Goal: Navigation & Orientation: Find specific page/section

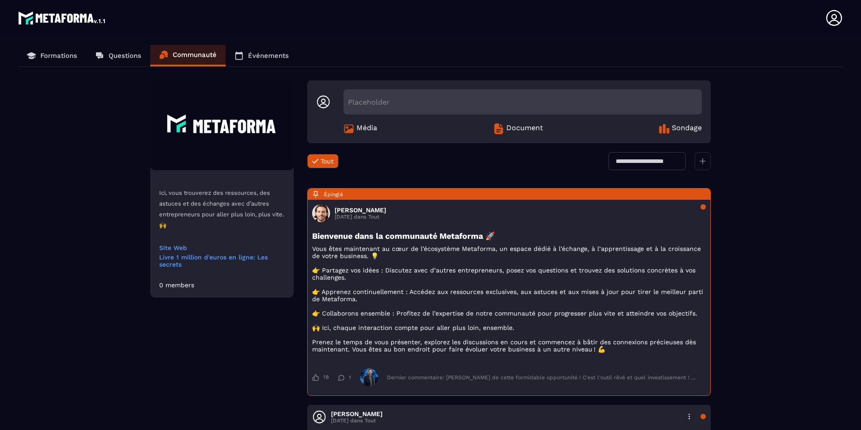
click at [36, 50] on link "Formations" at bounding box center [52, 56] width 68 height 22
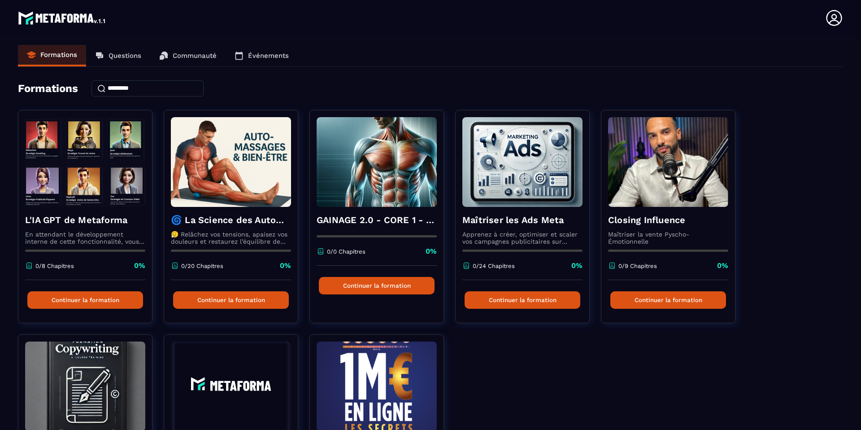
click at [42, 22] on img at bounding box center [62, 18] width 89 height 18
click at [831, 18] on icon at bounding box center [834, 18] width 18 height 18
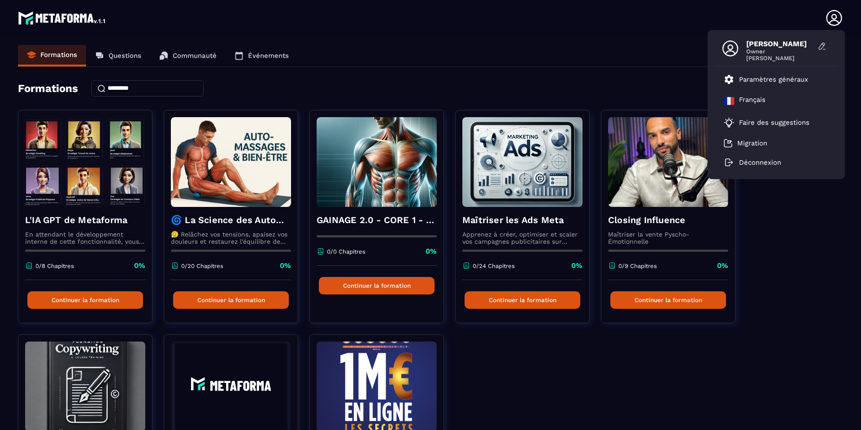
click at [760, 42] on span "[PERSON_NAME]" at bounding box center [779, 43] width 67 height 9
click at [749, 86] on li "Paramètres généraux" at bounding box center [776, 80] width 123 height 22
click at [61, 17] on img at bounding box center [62, 18] width 89 height 18
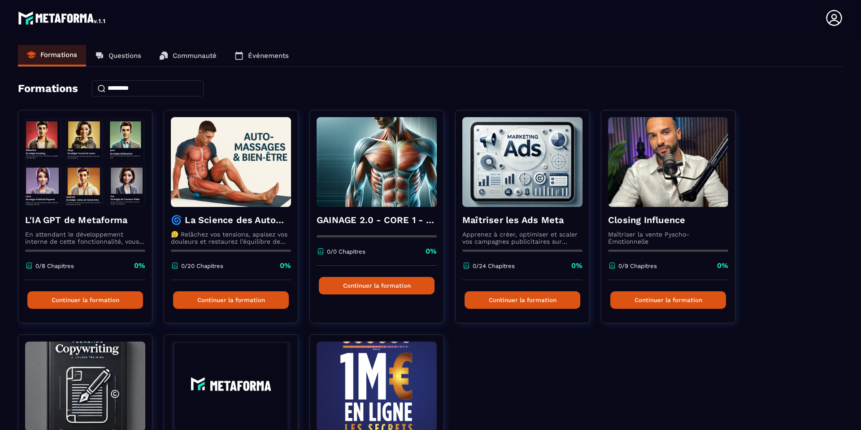
click at [61, 16] on img at bounding box center [62, 18] width 89 height 18
